Goal: Task Accomplishment & Management: Complete application form

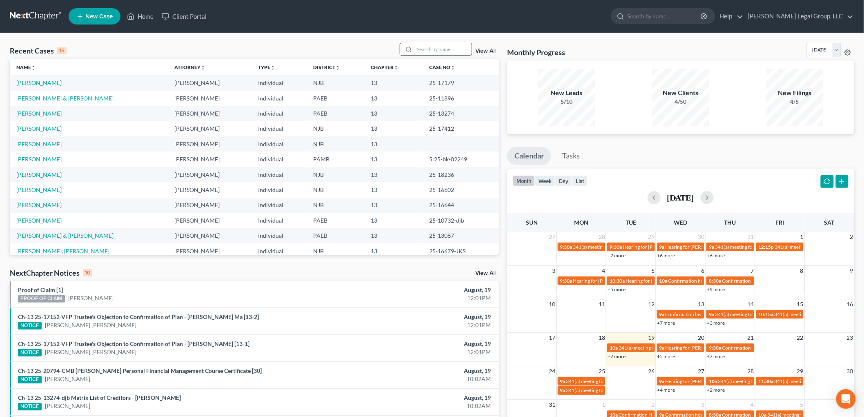
click at [450, 51] on input "search" at bounding box center [443, 49] width 57 height 12
type input "[PERSON_NAME]"
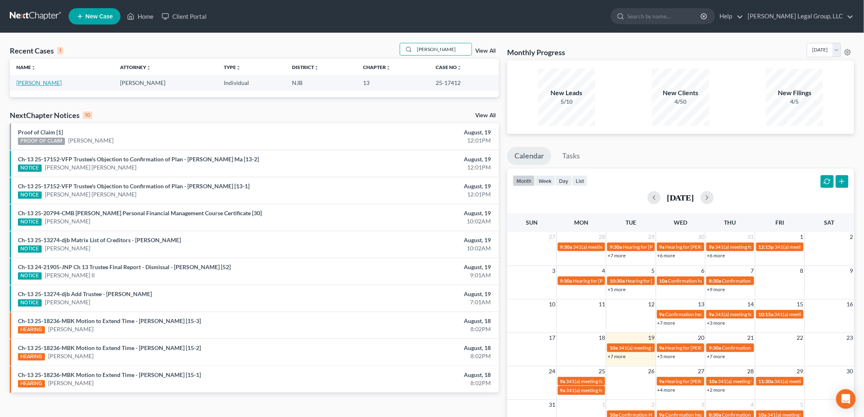
click at [54, 80] on link "[PERSON_NAME]" at bounding box center [38, 82] width 45 height 7
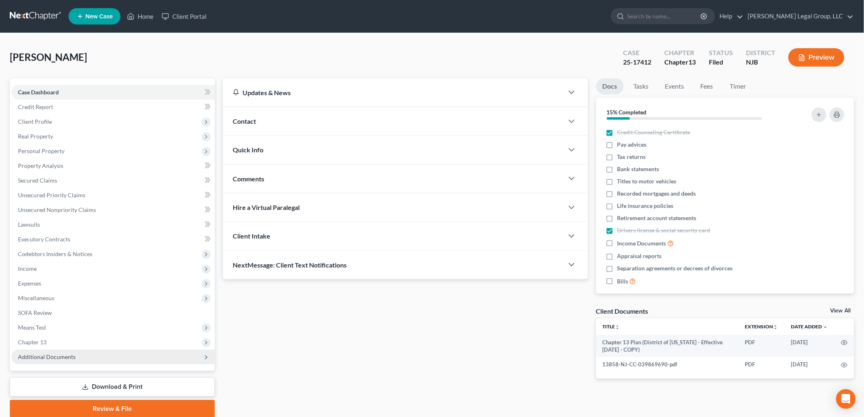
click at [49, 356] on span "Additional Documents" at bounding box center [47, 356] width 58 height 7
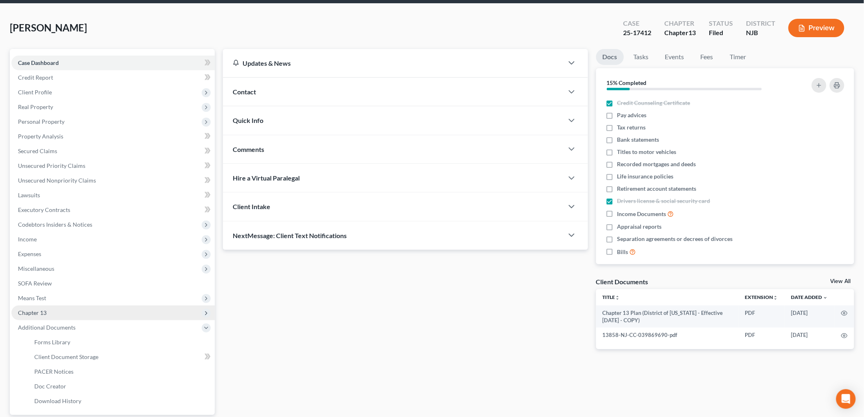
scroll to position [45, 0]
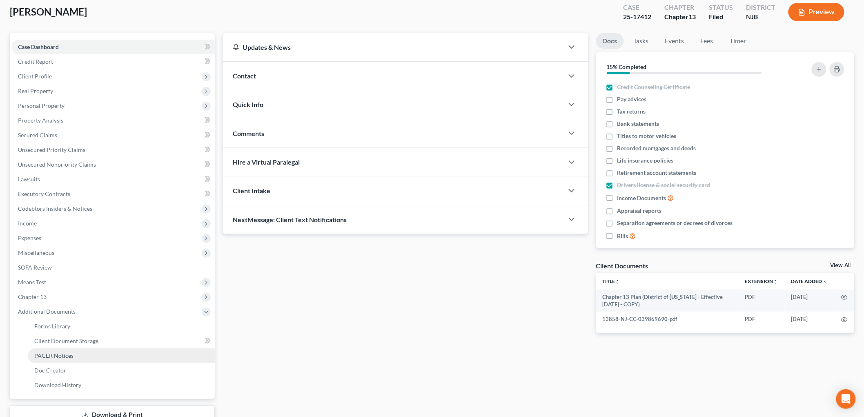
click at [62, 352] on span "PACER Notices" at bounding box center [53, 355] width 39 height 7
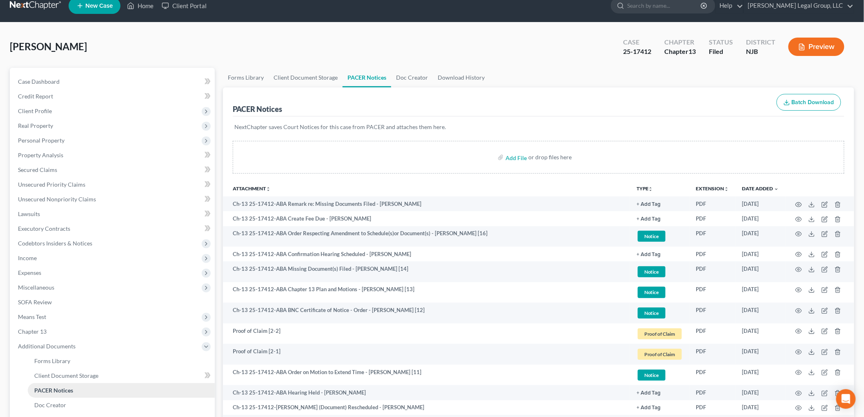
scroll to position [317, 0]
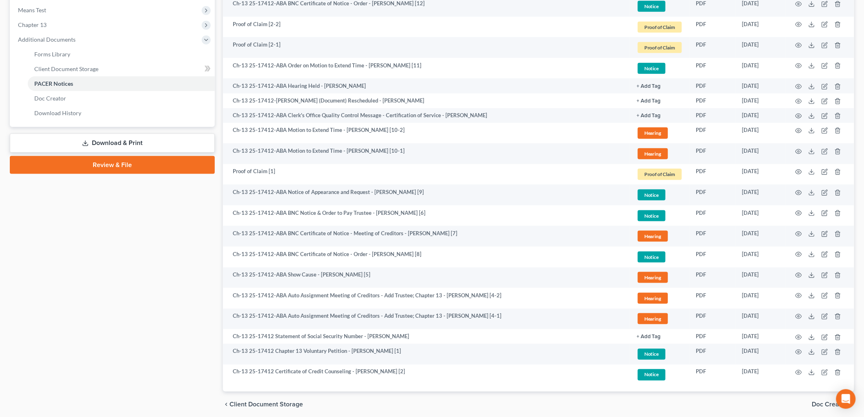
click at [143, 141] on link "Download & Print" at bounding box center [112, 143] width 205 height 19
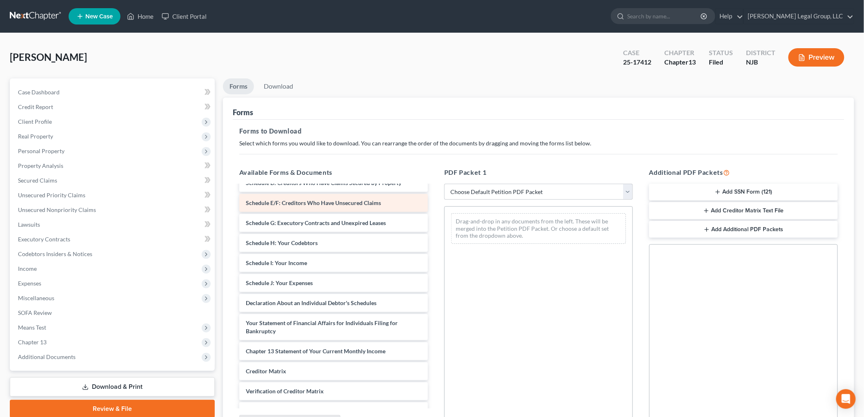
scroll to position [136, 0]
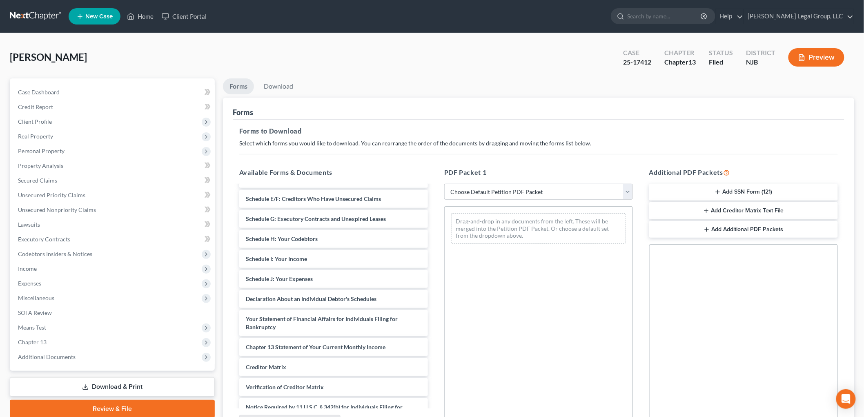
drag, startPoint x: 109, startPoint y: 406, endPoint x: 402, endPoint y: 321, distance: 304.1
click at [109, 406] on link "Review & File" at bounding box center [112, 409] width 205 height 18
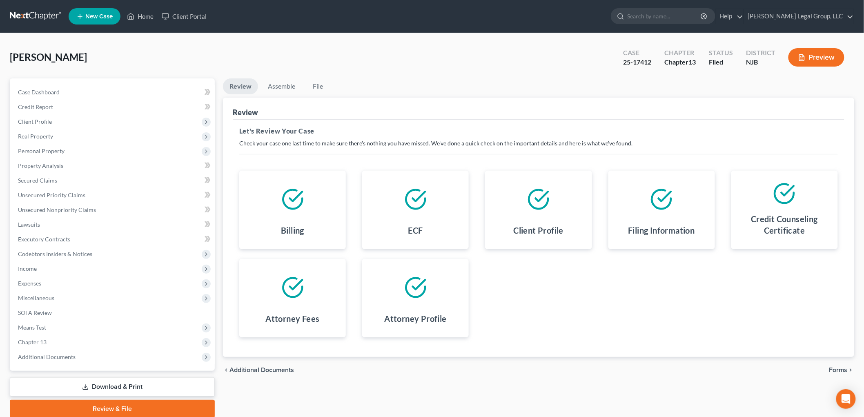
click at [834, 369] on span "Forms" at bounding box center [839, 370] width 18 height 7
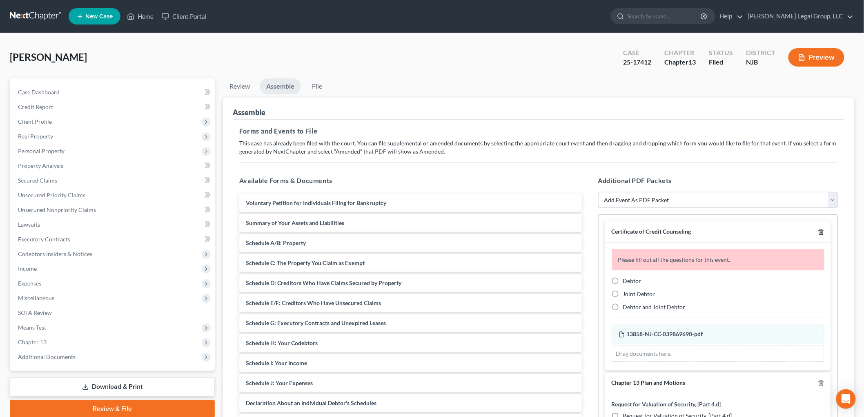
click at [819, 232] on icon "button" at bounding box center [821, 232] width 4 height 5
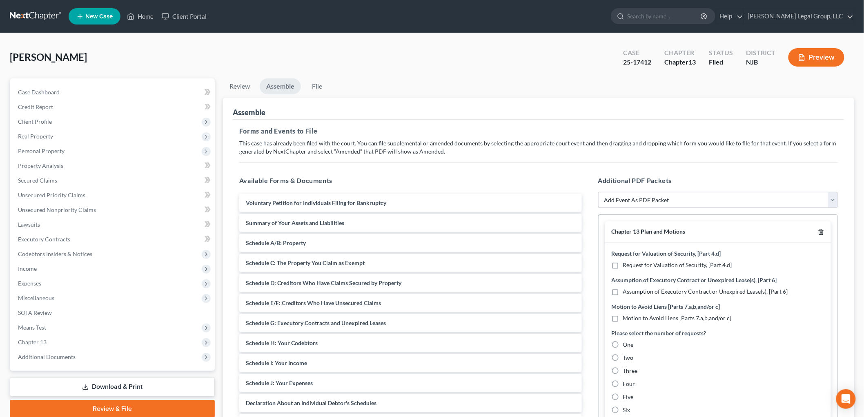
click at [818, 232] on icon "button" at bounding box center [821, 232] width 7 height 7
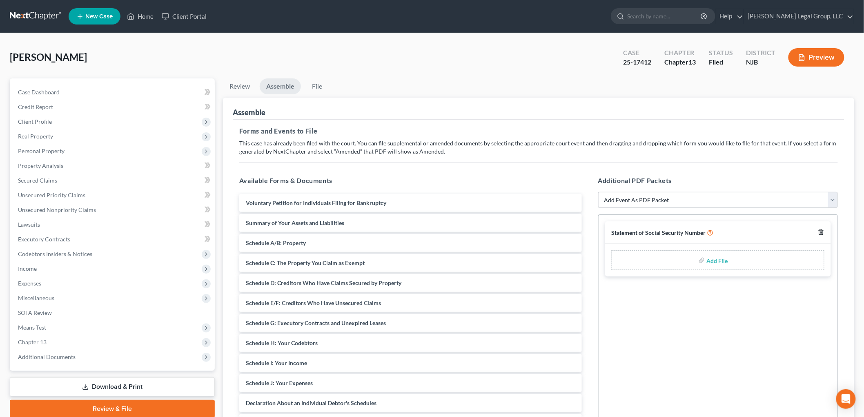
click at [821, 229] on icon "button" at bounding box center [821, 232] width 7 height 7
click at [647, 197] on select "Add Event As PDF Packet Amended Attorney Compensation Statement Amended List of…" at bounding box center [718, 200] width 240 height 16
select select "15"
click at [598, 192] on select "Add Event As PDF Packet Amended Attorney Compensation Statement Amended List of…" at bounding box center [718, 200] width 240 height 16
select select
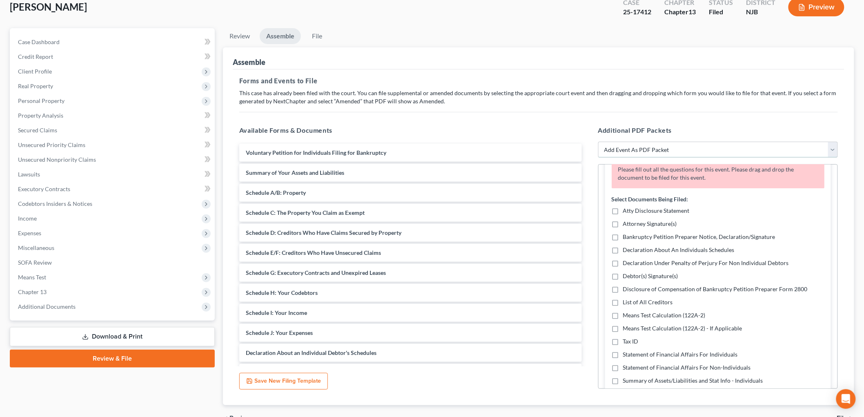
scroll to position [136, 0]
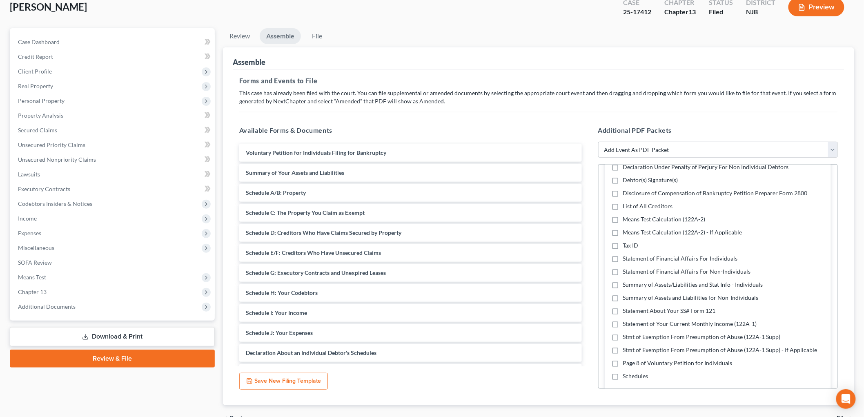
click at [623, 221] on label "Means Test Calculation (122A-2)" at bounding box center [664, 219] width 83 height 8
click at [627, 221] on input "Means Test Calculation (122A-2)" at bounding box center [629, 217] width 5 height 5
checkbox input "true"
click at [623, 323] on label "Statement of Your Current Monthly Income (122A-1)" at bounding box center [690, 324] width 134 height 8
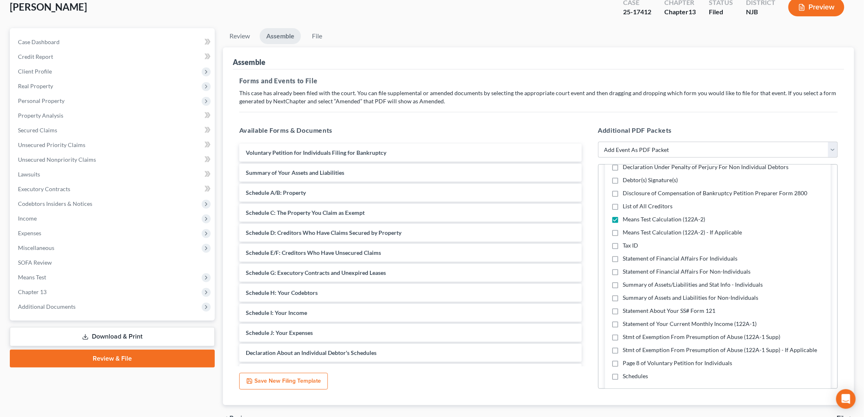
click at [627, 323] on input "Statement of Your Current Monthly Income (122A-1)" at bounding box center [629, 322] width 5 height 5
checkbox input "true"
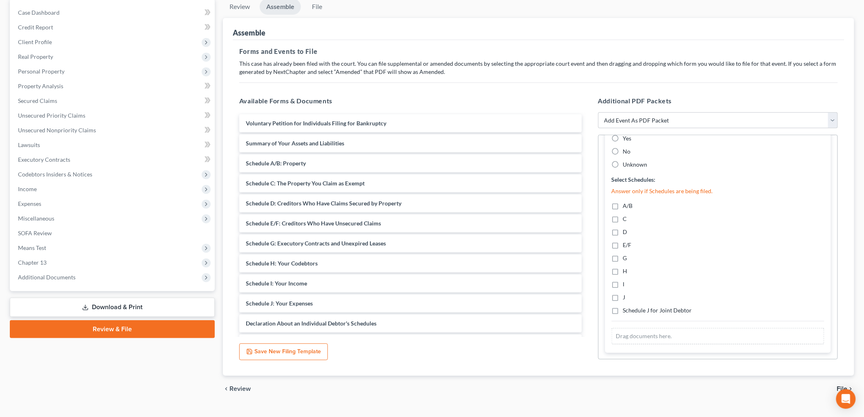
scroll to position [96, 0]
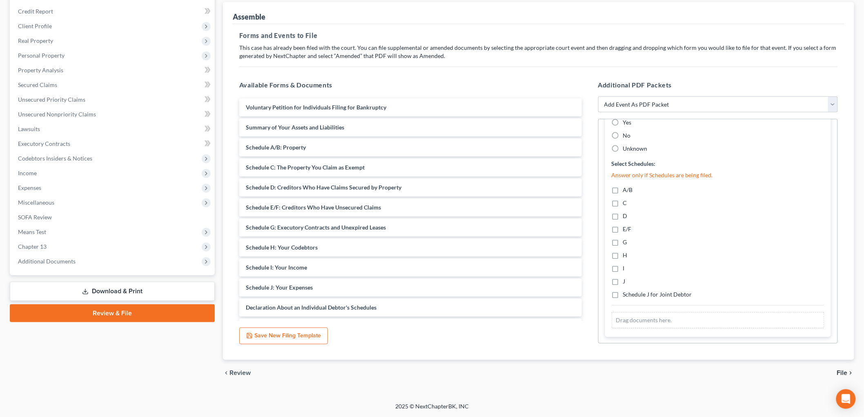
click at [842, 373] on span "File" at bounding box center [842, 373] width 11 height 7
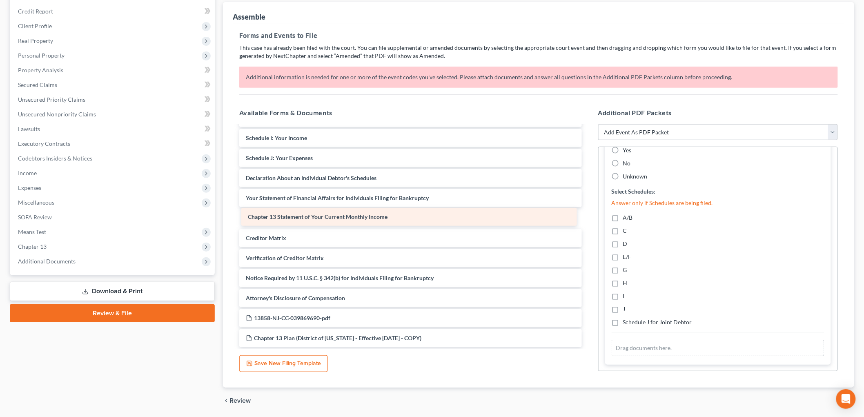
scroll to position [137, 0]
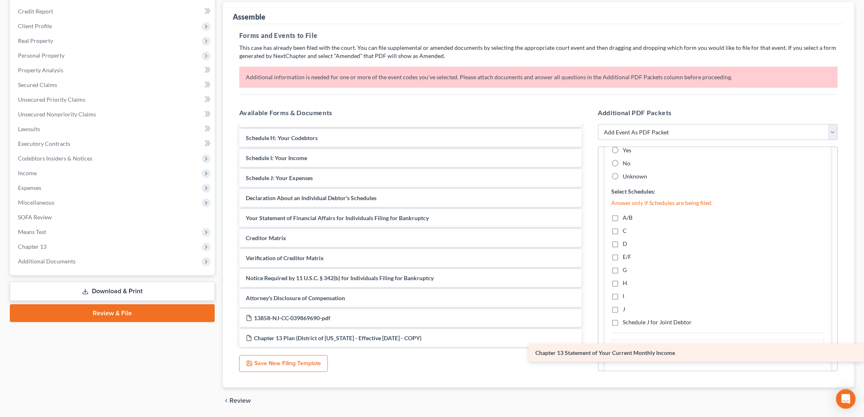
drag, startPoint x: 354, startPoint y: 219, endPoint x: 691, endPoint y: 354, distance: 363.2
click at [589, 347] on div "Chapter 13 Statement of Your Current Monthly Income Voluntary Petition for Indi…" at bounding box center [411, 168] width 356 height 358
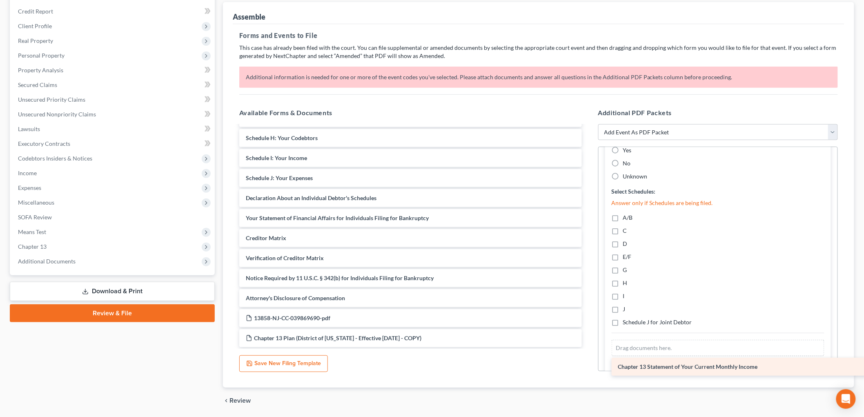
scroll to position [389, 0]
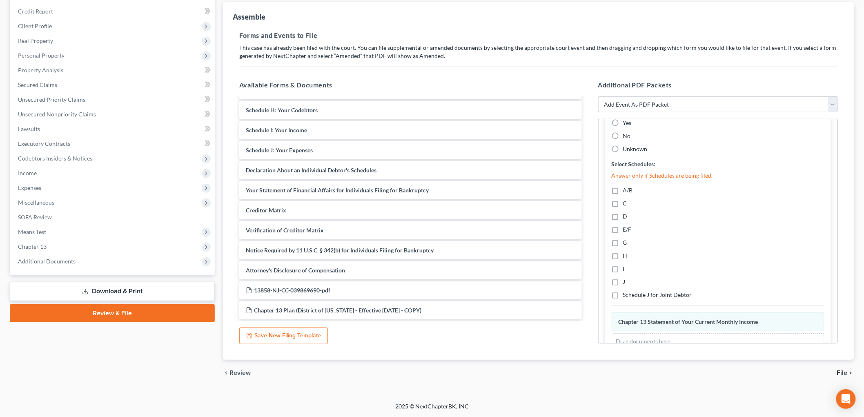
click at [840, 370] on span "File" at bounding box center [842, 373] width 11 height 7
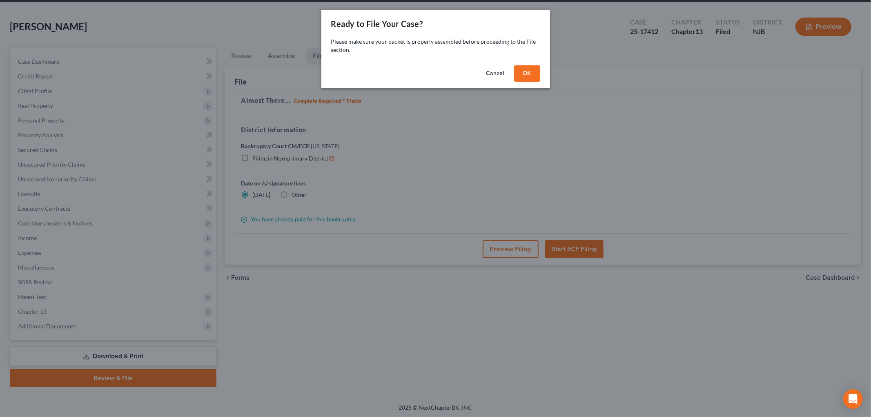
click at [524, 72] on button "OK" at bounding box center [527, 73] width 26 height 16
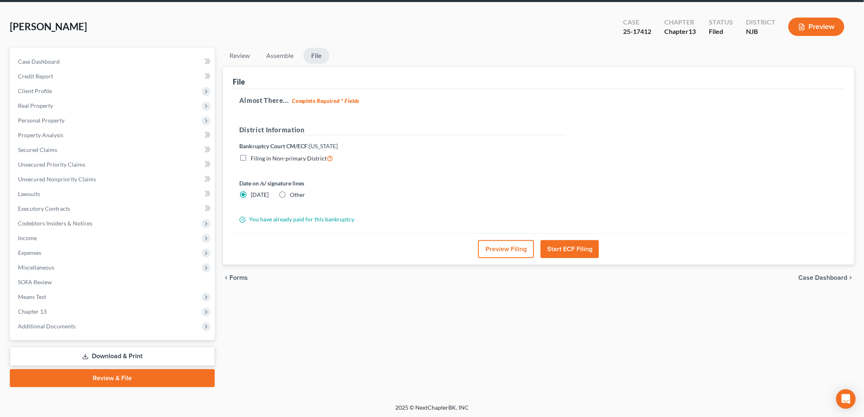
click at [290, 195] on label "Other" at bounding box center [297, 195] width 15 height 8
click at [293, 195] on input "Other" at bounding box center [295, 193] width 5 height 5
radio input "true"
radio input "false"
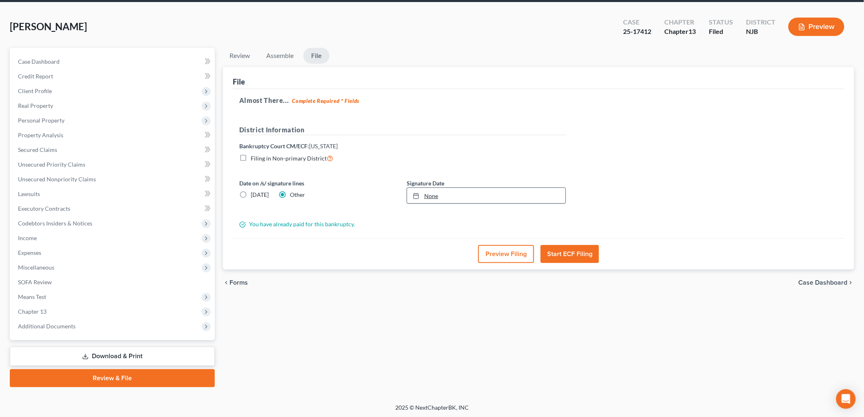
click at [435, 198] on link "None" at bounding box center [486, 196] width 158 height 16
type input "[DATE]"
click at [584, 253] on button "Start ECF Filing" at bounding box center [570, 254] width 58 height 18
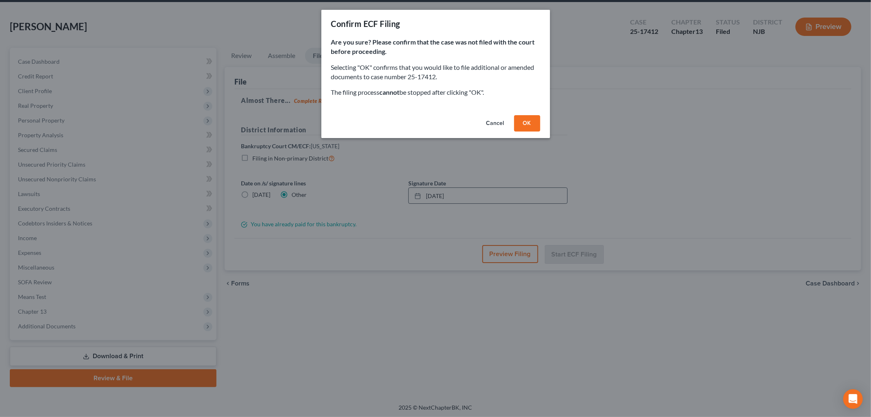
click at [523, 121] on button "OK" at bounding box center [527, 123] width 26 height 16
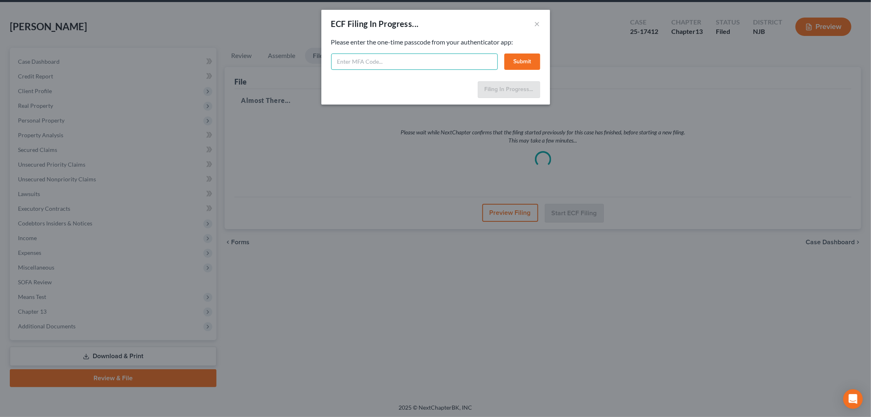
click at [465, 56] on input "text" at bounding box center [414, 62] width 167 height 16
type input "898026"
click at [528, 60] on button "Submit" at bounding box center [522, 62] width 36 height 16
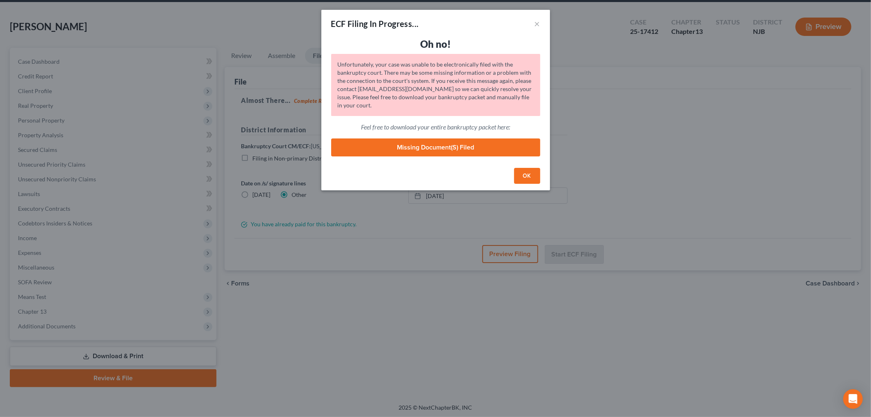
click at [533, 179] on button "OK" at bounding box center [527, 176] width 26 height 16
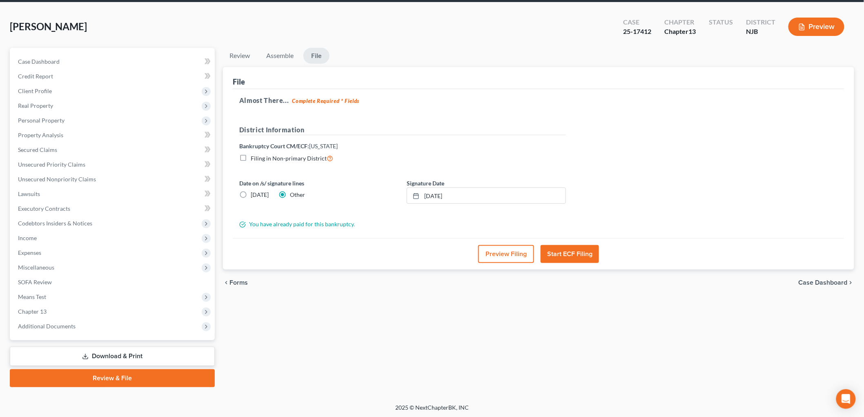
click at [92, 349] on link "Download & Print" at bounding box center [112, 356] width 205 height 19
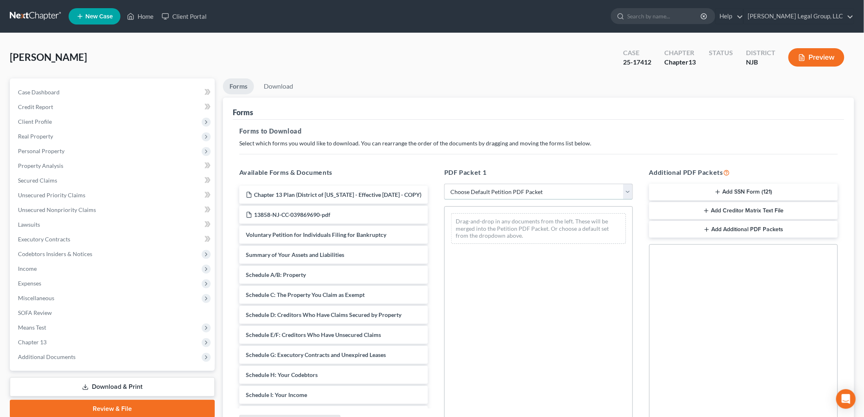
click at [529, 199] on select "Choose Default Petition PDF Packet Complete Bankruptcy Petition (all forms and …" at bounding box center [538, 192] width 189 height 16
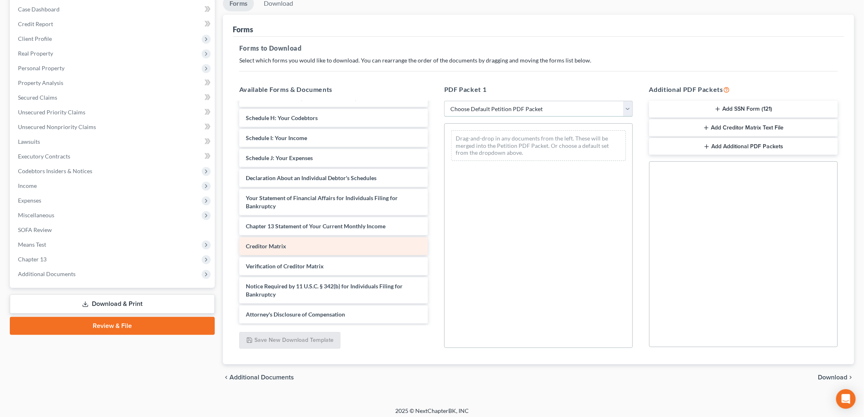
scroll to position [87, 0]
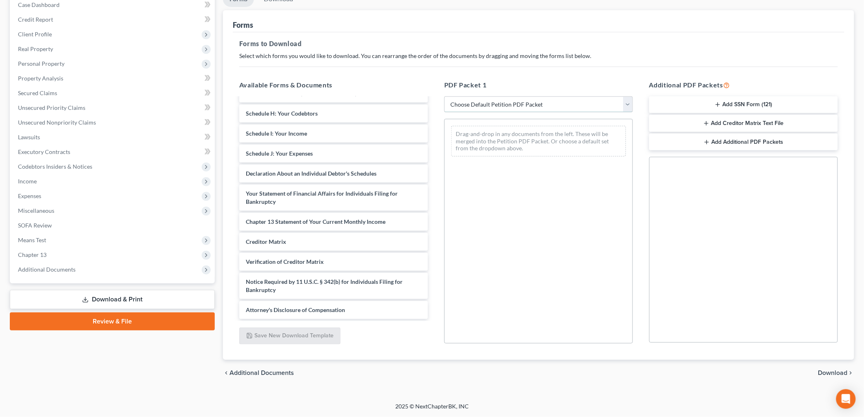
click at [511, 104] on select "Choose Default Petition PDF Packet Complete Bankruptcy Petition (all forms and …" at bounding box center [538, 104] width 189 height 16
drag, startPoint x: 512, startPoint y: 104, endPoint x: 625, endPoint y: 107, distance: 113.6
click at [512, 104] on select "Choose Default Petition PDF Packet Complete Bankruptcy Petition (all forms and …" at bounding box center [538, 104] width 189 height 16
click at [756, 143] on button "Add Additional PDF Packets" at bounding box center [743, 142] width 189 height 17
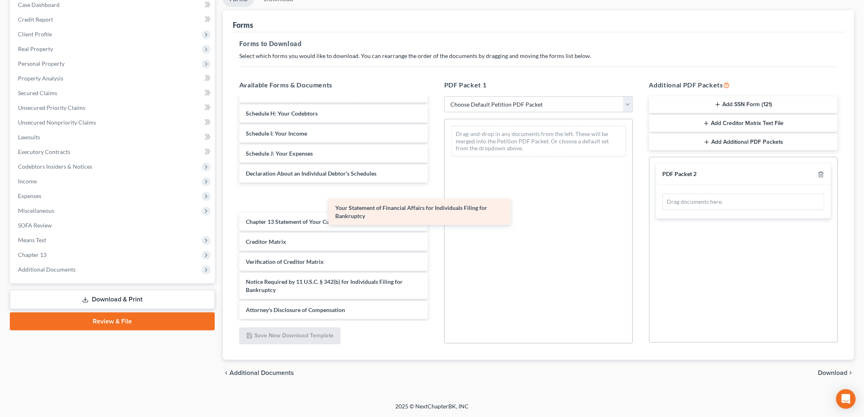
scroll to position [154, 0]
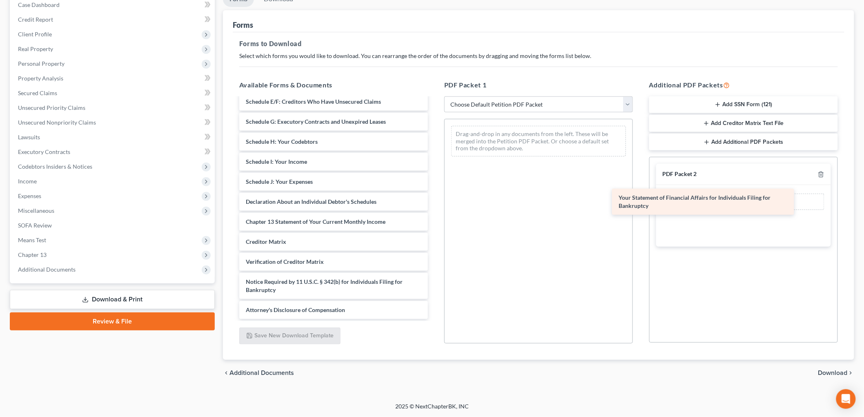
drag, startPoint x: 358, startPoint y: 199, endPoint x: 733, endPoint y: 202, distance: 374.6
click at [435, 203] on div "Your Statement of Financial Affairs for Individuals Filing for Bankruptcy Chapt…" at bounding box center [334, 136] width 202 height 366
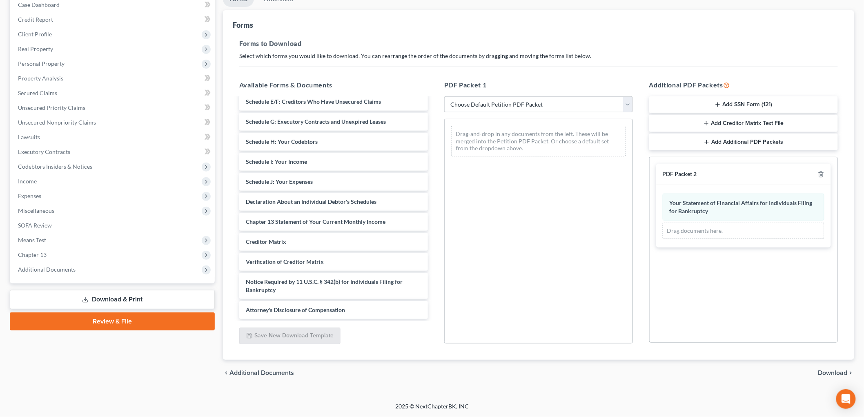
click at [832, 370] on span "Download" at bounding box center [833, 373] width 29 height 7
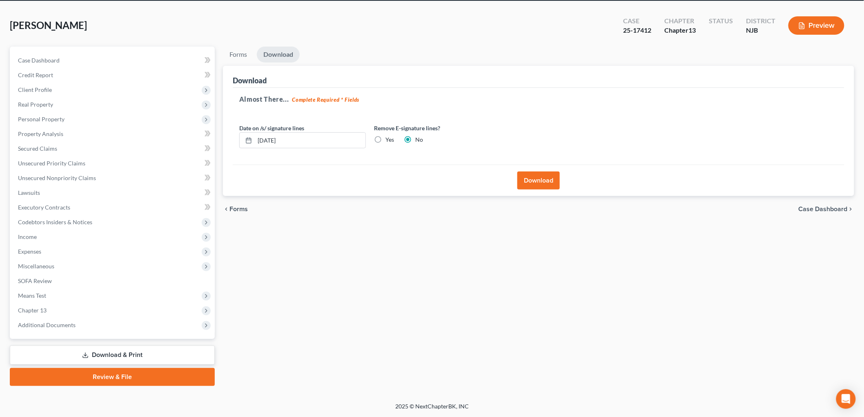
scroll to position [31, 0]
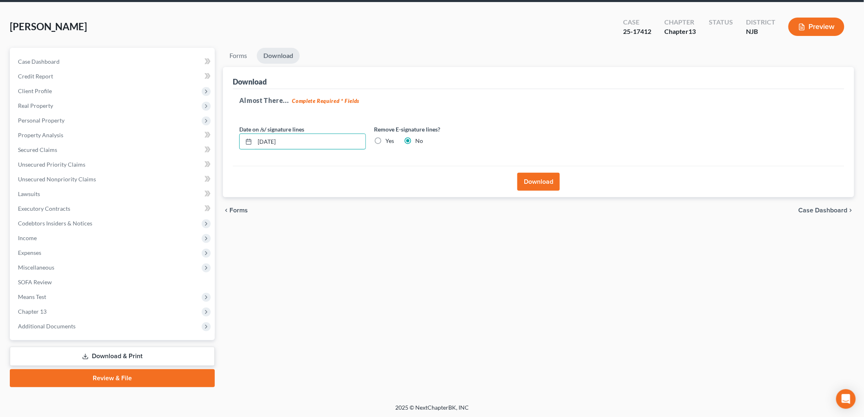
drag, startPoint x: 315, startPoint y: 141, endPoint x: 238, endPoint y: 140, distance: 77.2
click at [239, 141] on div "[DATE]" at bounding box center [302, 142] width 127 height 16
click at [288, 141] on input "08/14/20245" at bounding box center [310, 142] width 111 height 16
type input "[DATE]"
click at [533, 181] on button "Download" at bounding box center [539, 182] width 42 height 18
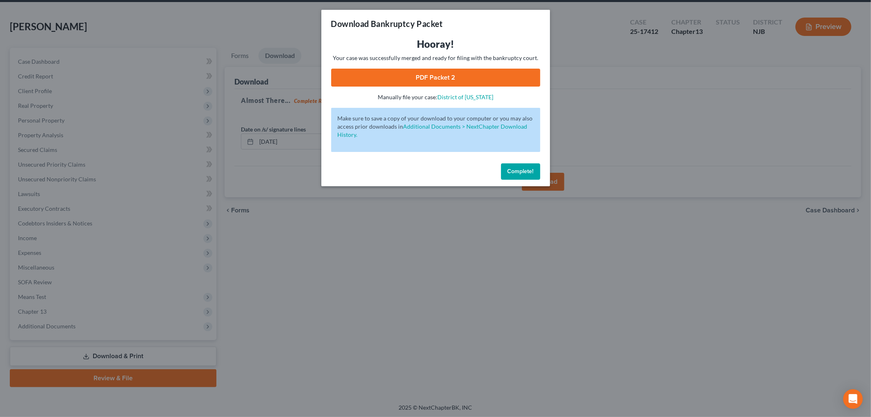
click at [479, 78] on link "PDF Packet 2" at bounding box center [435, 78] width 209 height 18
click at [537, 176] on button "Complete!" at bounding box center [520, 171] width 39 height 16
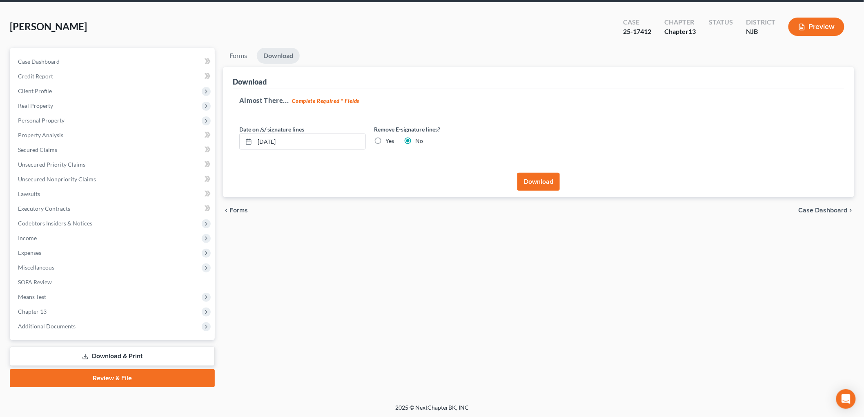
click at [167, 355] on link "Download & Print" at bounding box center [112, 356] width 205 height 19
click at [96, 303] on span "Means Test" at bounding box center [112, 297] width 203 height 15
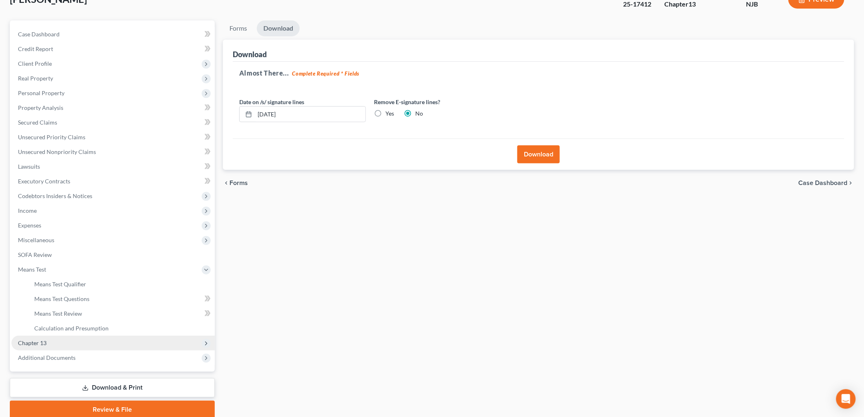
scroll to position [90, 0]
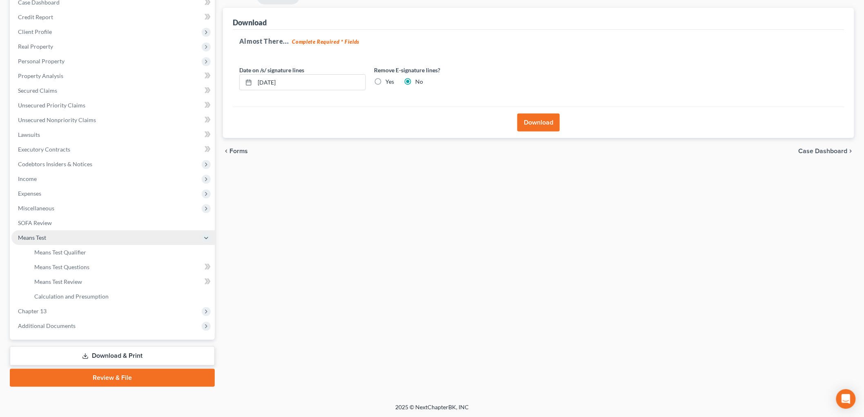
click at [40, 235] on span "Means Test" at bounding box center [32, 237] width 28 height 7
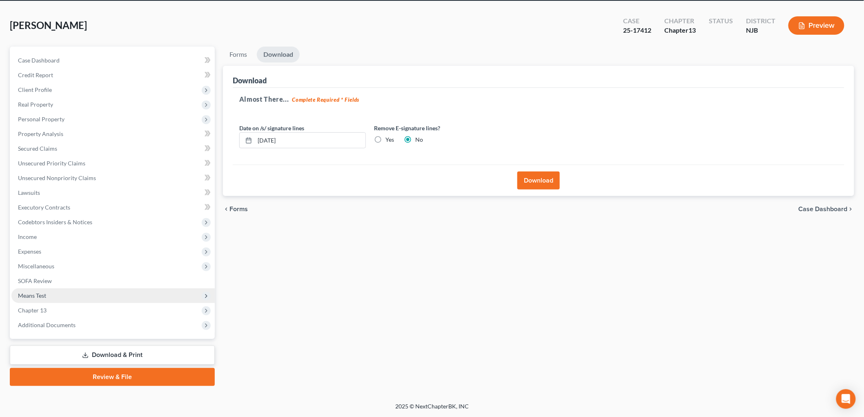
scroll to position [31, 0]
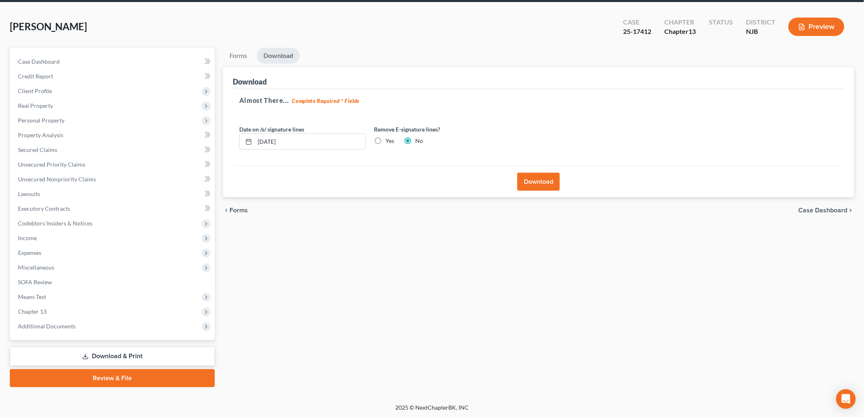
click at [124, 359] on link "Download & Print" at bounding box center [112, 356] width 205 height 19
click at [51, 62] on span "Case Dashboard" at bounding box center [39, 61] width 42 height 7
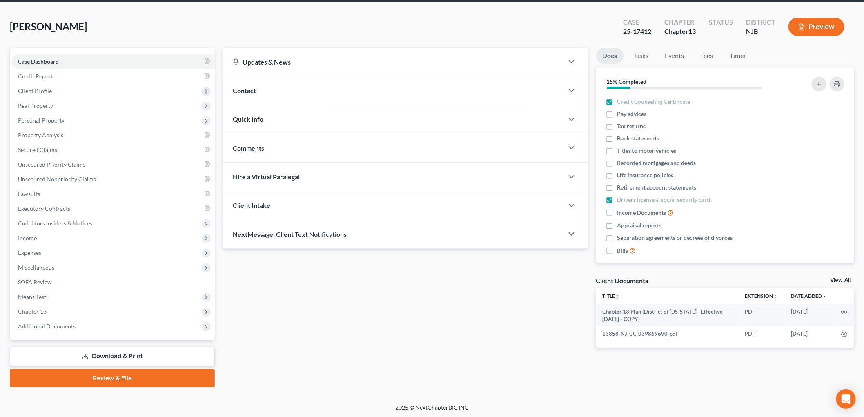
click at [127, 355] on link "Download & Print" at bounding box center [112, 356] width 205 height 19
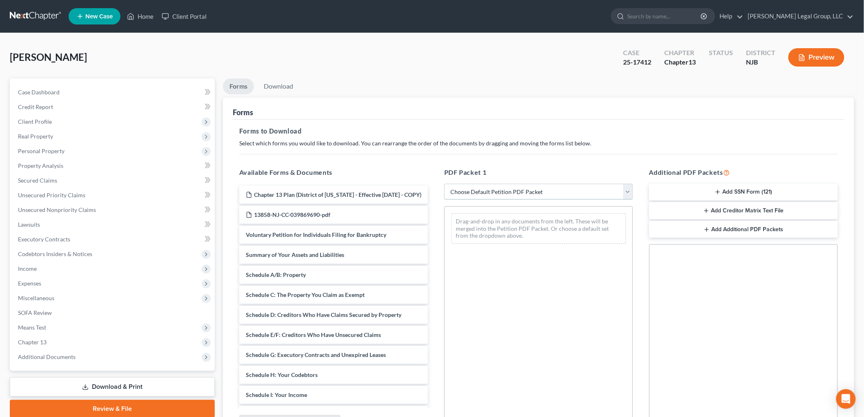
click at [464, 192] on select "Choose Default Petition PDF Packet Complete Bankruptcy Petition (all forms and …" at bounding box center [538, 192] width 189 height 16
click at [465, 192] on select "Choose Default Petition PDF Packet Complete Bankruptcy Petition (all forms and …" at bounding box center [538, 192] width 189 height 16
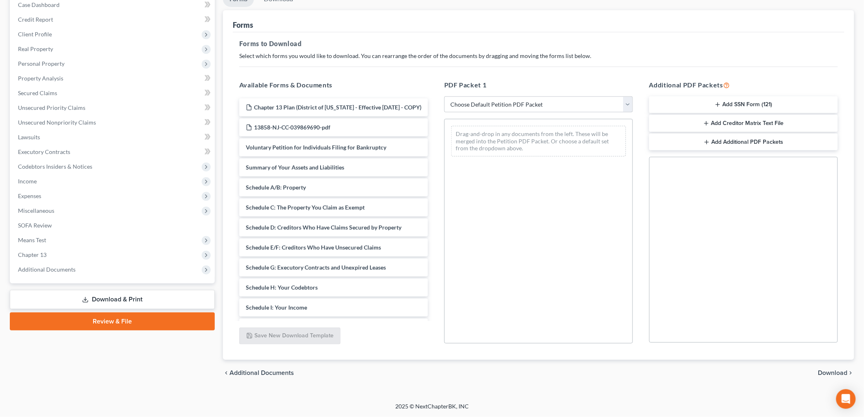
click at [770, 146] on button "Add Additional PDF Packets" at bounding box center [743, 142] width 189 height 17
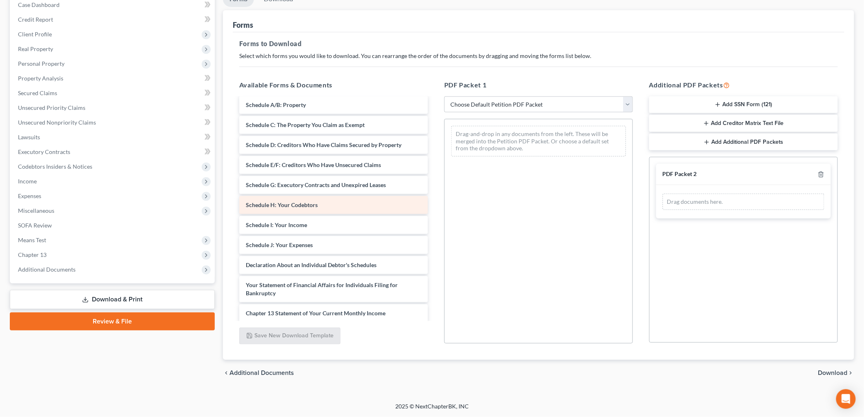
scroll to position [91, 0]
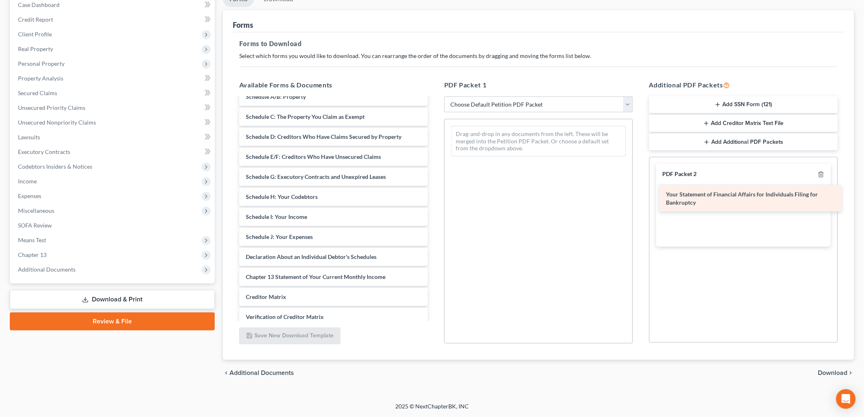
drag, startPoint x: 348, startPoint y: 284, endPoint x: 769, endPoint y: 194, distance: 429.9
click at [435, 194] on div "Your Statement of Financial Affairs for Individuals Filing for Bankruptcy Chapt…" at bounding box center [334, 191] width 202 height 366
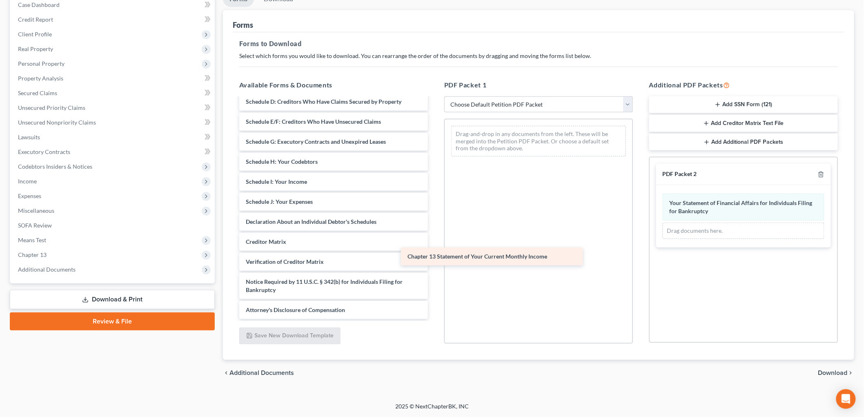
scroll to position [134, 0]
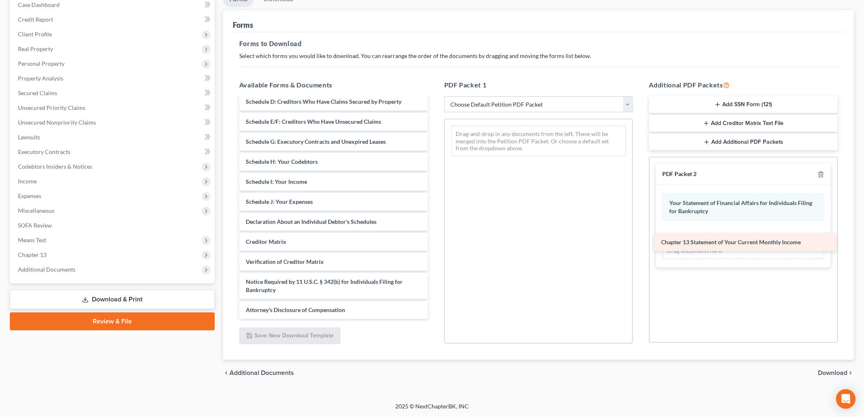
drag, startPoint x: 356, startPoint y: 223, endPoint x: 771, endPoint y: 244, distance: 415.9
click at [435, 244] on div "Chapter 13 Statement of Your Current Monthly Income Chapter 13 Plan (District o…" at bounding box center [334, 146] width 202 height 346
click at [822, 373] on span "Download" at bounding box center [833, 373] width 29 height 7
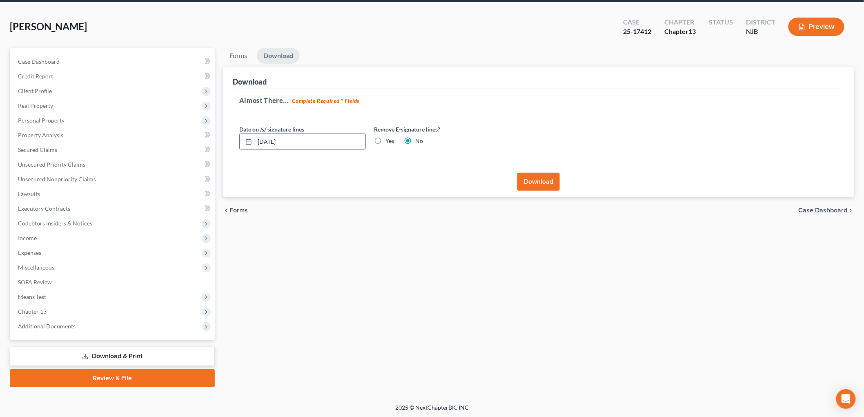
drag, startPoint x: 320, startPoint y: 136, endPoint x: 250, endPoint y: 134, distance: 69.5
click at [250, 134] on div "[DATE]" at bounding box center [302, 142] width 127 height 16
type input "[DATE]"
click at [541, 187] on button "Download" at bounding box center [539, 182] width 42 height 18
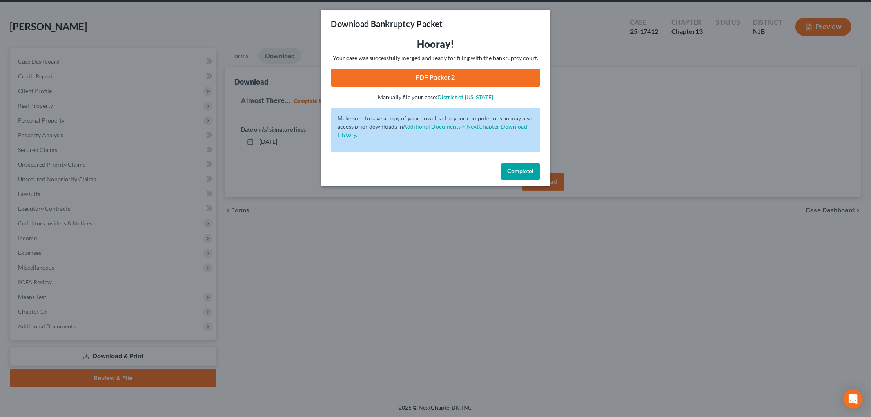
click at [410, 80] on link "PDF Packet 2" at bounding box center [435, 78] width 209 height 18
click at [536, 174] on button "Complete!" at bounding box center [520, 171] width 39 height 16
